Goal: Information Seeking & Learning: Check status

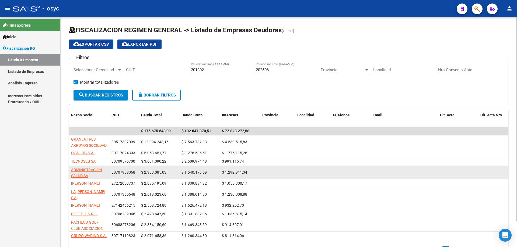
scroll to position [27, 0]
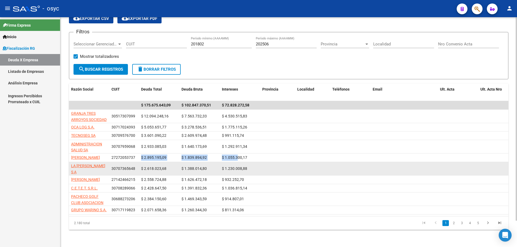
drag, startPoint x: 143, startPoint y: 156, endPoint x: 298, endPoint y: 164, distance: 155.8
click at [246, 155] on div "[PERSON_NAME] 27272053737 $ 2.895.195,09 $ 1.839.894,92 $ 1.055.300,17" at bounding box center [374, 158] width 611 height 9
click at [247, 155] on div "$ 1.055.300,17" at bounding box center [240, 158] width 36 height 6
click at [176, 150] on datatable-scroller "$ 175.675.643,09 $ 102.847.370,51 $ 72.828.272,58 GRANJA TRES ARROYOS SOCIEDAD …" at bounding box center [288, 158] width 439 height 114
click at [171, 150] on datatable-body-cell "$ 2.933.085,03" at bounding box center [159, 146] width 40 height 13
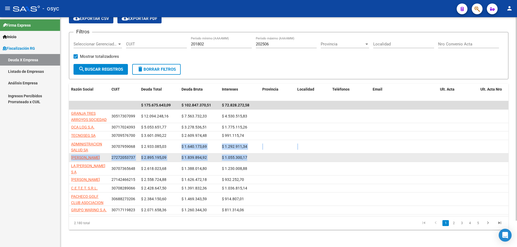
click at [128, 161] on datatable-body-cell "27272053737" at bounding box center [124, 158] width 30 height 8
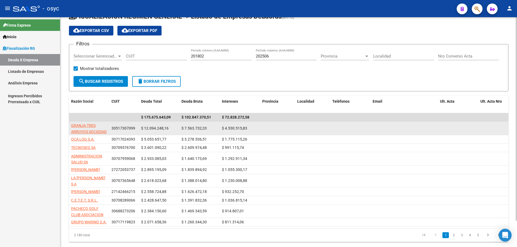
scroll to position [0, 0]
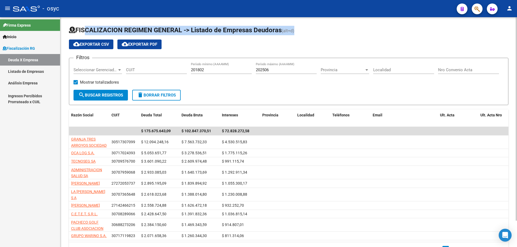
drag, startPoint x: 77, startPoint y: 28, endPoint x: 335, endPoint y: 34, distance: 257.9
click at [330, 32] on h1 "FISCALIZACION REGIMEN GENERAL -> Listado de Empresas Deudoras (alt+d)" at bounding box center [288, 30] width 439 height 9
click at [335, 34] on h1 "FISCALIZACION REGIMEN GENERAL -> Listado de Empresas Deudoras (alt+d)" at bounding box center [288, 30] width 439 height 9
drag, startPoint x: 341, startPoint y: 34, endPoint x: 65, endPoint y: 23, distance: 276.1
click at [65, 23] on div "FISCALIZACION REGIMEN GENERAL -> Listado de Empresas Deudoras (alt+d) cloud_dow…" at bounding box center [288, 145] width 456 height 256
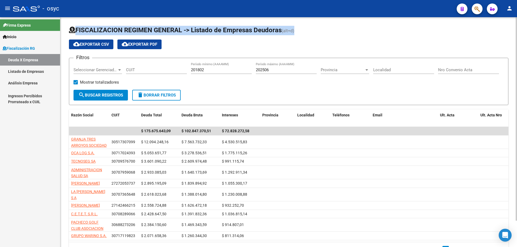
click at [65, 23] on div "FISCALIZACION REGIMEN GENERAL -> Listado de Empresas Deudoras (alt+d) cloud_dow…" at bounding box center [288, 145] width 456 height 256
drag, startPoint x: 65, startPoint y: 23, endPoint x: 319, endPoint y: 37, distance: 253.6
click at [317, 37] on div "FISCALIZACION REGIMEN GENERAL -> Listado de Empresas Deudoras (alt+d) cloud_dow…" at bounding box center [288, 145] width 456 height 256
click at [321, 37] on app-list-header "FISCALIZACION REGIMEN GENERAL -> Listado de Empresas Deudoras (alt+d) cloud_dow…" at bounding box center [288, 65] width 439 height 79
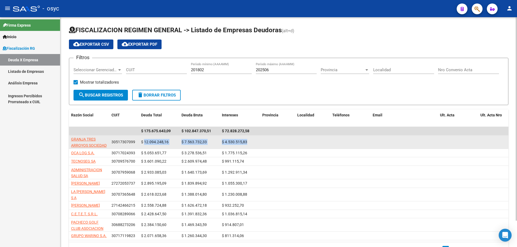
drag, startPoint x: 145, startPoint y: 141, endPoint x: 258, endPoint y: 139, distance: 112.8
click at [256, 139] on div "GRANJA TRES ARROYOS SOCIEDAD ANONIMA COMERCIAL AGROPECUARIA FIN E INDUSTRIAL 30…" at bounding box center [374, 142] width 611 height 13
click at [258, 139] on div "$ 4.530.515,83" at bounding box center [240, 142] width 36 height 6
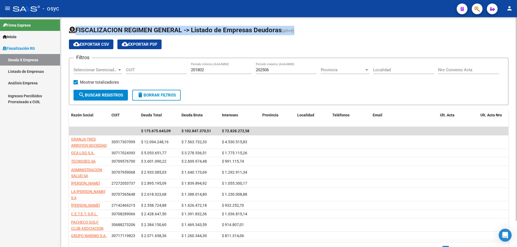
drag, startPoint x: 66, startPoint y: 31, endPoint x: 325, endPoint y: 34, distance: 258.9
click at [323, 34] on div "FISCALIZACION REGIMEN GENERAL -> Listado de Empresas Deudoras (alt+d) cloud_dow…" at bounding box center [288, 145] width 456 height 256
click at [327, 34] on h1 "FISCALIZACION REGIMEN GENERAL -> Listado de Empresas Deudoras (alt+d)" at bounding box center [288, 30] width 439 height 9
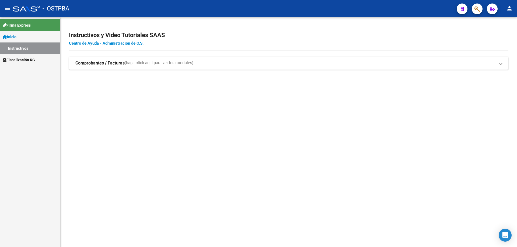
click at [32, 66] on div "Firma Express Inicio Instructivos Fiscalización RG Deuda X Empresa Análisis Emp…" at bounding box center [30, 132] width 60 height 230
click at [35, 58] on span "Fiscalización RG" at bounding box center [19, 60] width 32 height 6
click at [38, 66] on link "Análisis Empresa" at bounding box center [30, 72] width 60 height 12
click at [39, 62] on link "Deuda X Empresa" at bounding box center [30, 60] width 60 height 12
